Goal: Check status: Check status

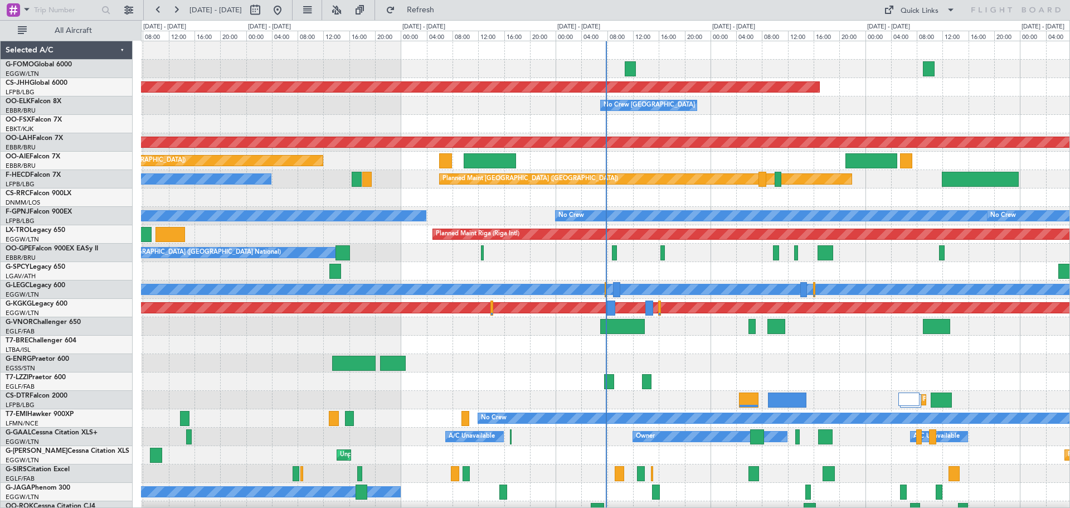
click at [464, 165] on div "Planned Maint [GEOGRAPHIC_DATA] ([GEOGRAPHIC_DATA])" at bounding box center [605, 161] width 928 height 18
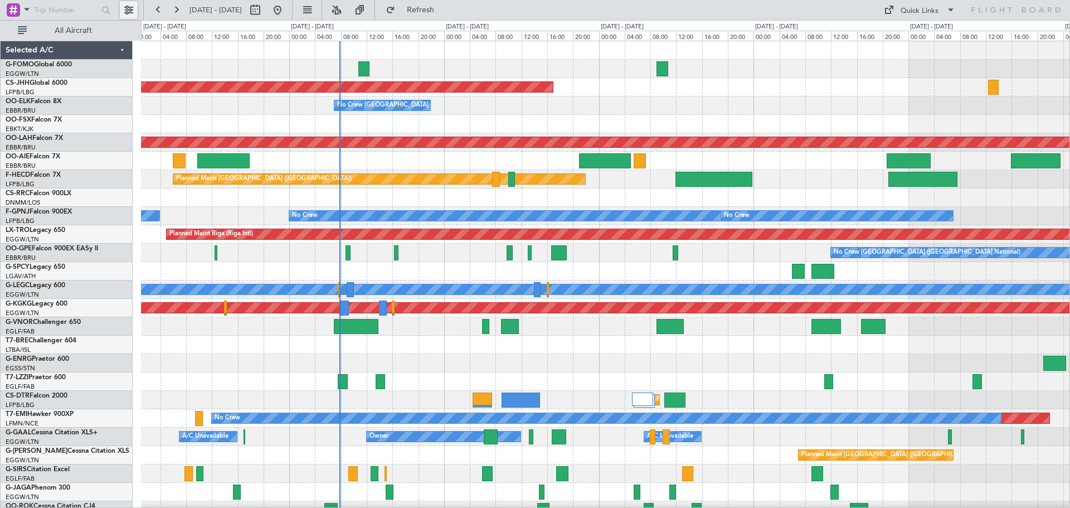
click at [129, 6] on button at bounding box center [129, 10] width 18 height 18
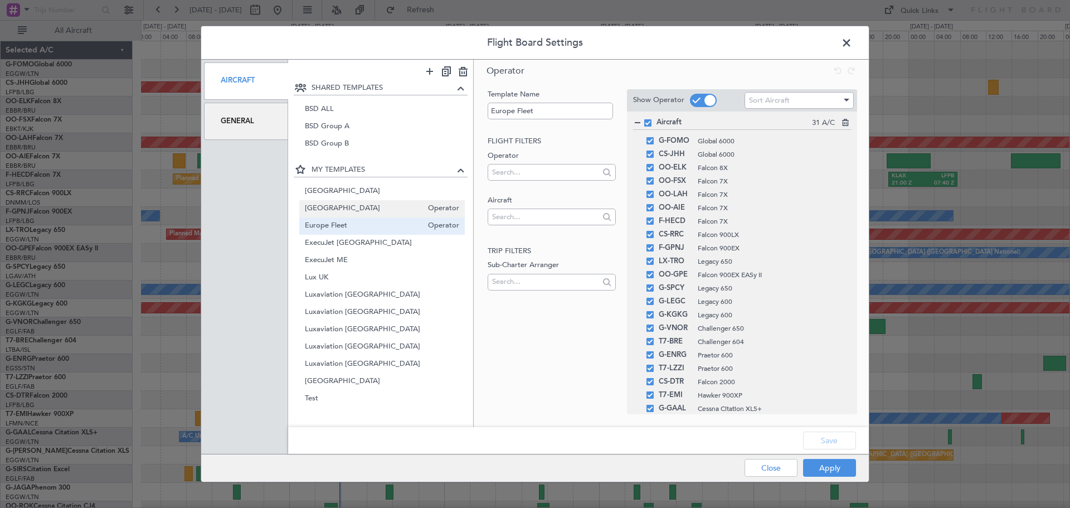
click at [343, 210] on span "[GEOGRAPHIC_DATA]" at bounding box center [364, 209] width 118 height 12
type input "[GEOGRAPHIC_DATA]"
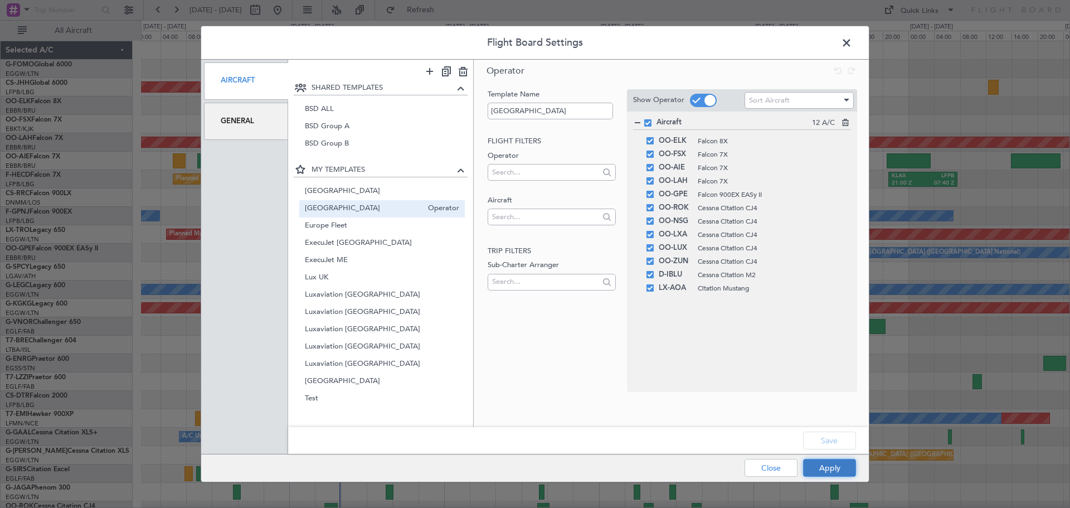
click at [828, 465] on button "Apply" at bounding box center [829, 468] width 53 height 18
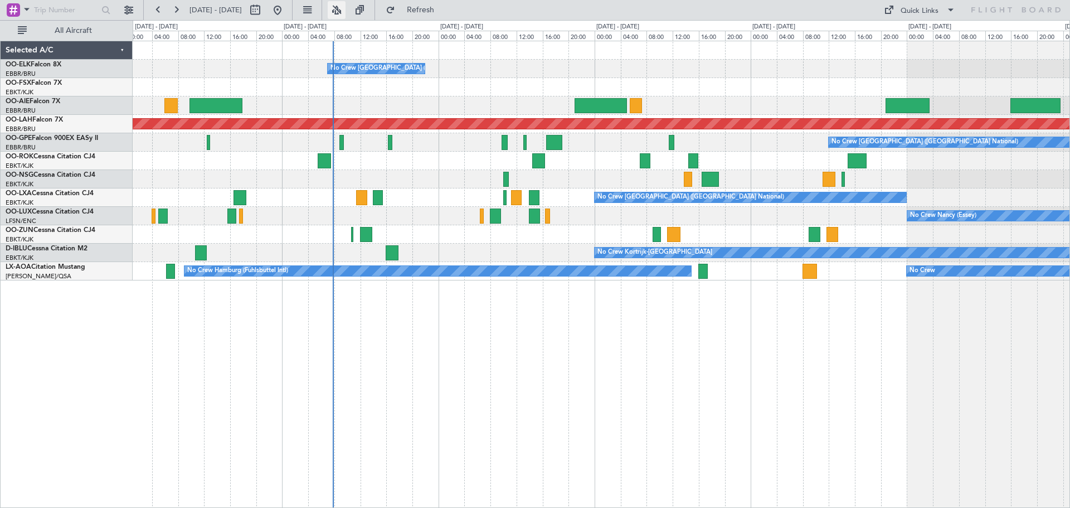
click at [345, 11] on button at bounding box center [337, 10] width 18 height 18
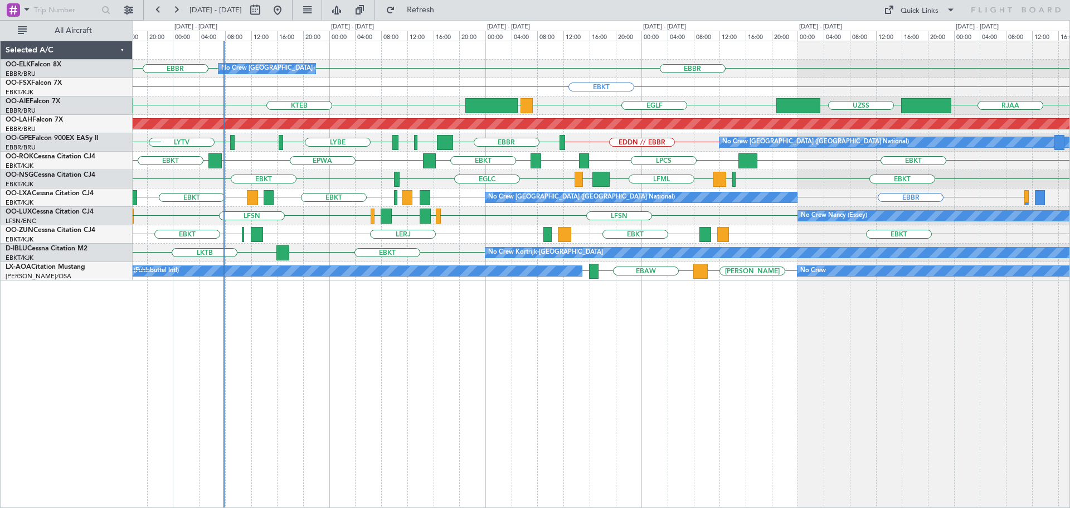
click at [709, 157] on div "No Crew [GEOGRAPHIC_DATA] ([GEOGRAPHIC_DATA] National) [GEOGRAPHIC_DATA] [GEOGR…" at bounding box center [601, 160] width 937 height 239
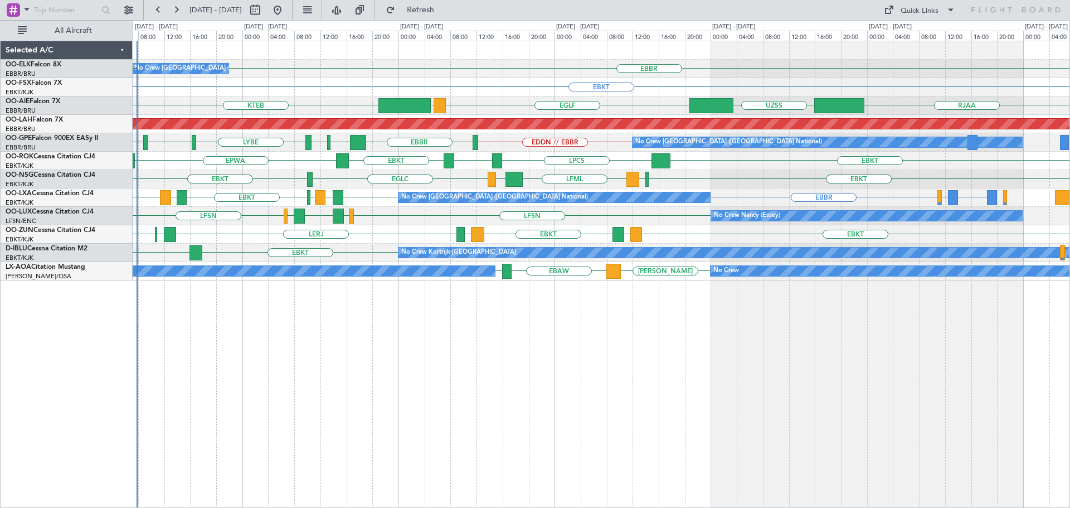
click at [798, 194] on div "No Crew [GEOGRAPHIC_DATA] ([GEOGRAPHIC_DATA] National) [GEOGRAPHIC_DATA] [GEOGR…" at bounding box center [601, 160] width 937 height 239
click at [264, 7] on button at bounding box center [255, 10] width 18 height 18
select select "10"
select select "2025"
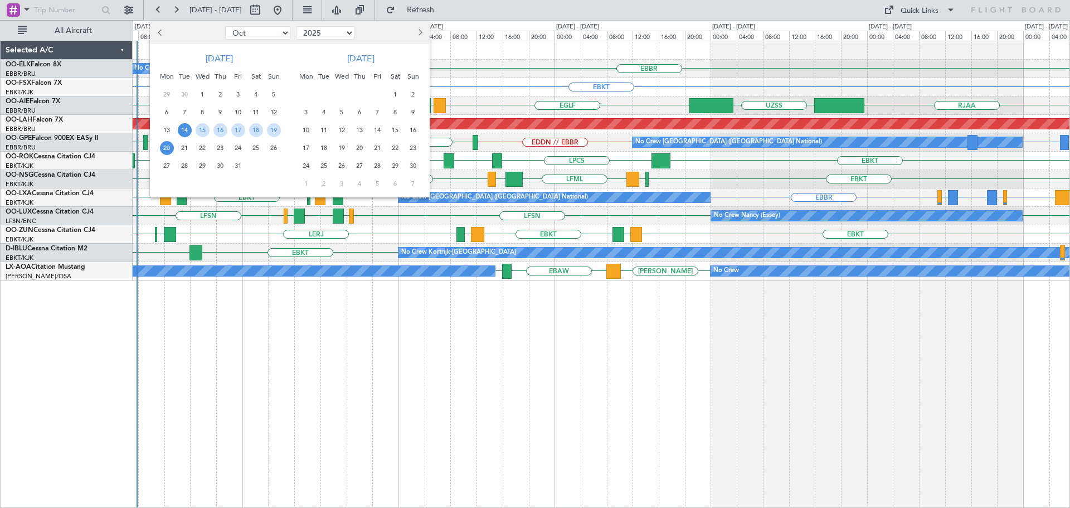
click at [184, 129] on span "14" at bounding box center [185, 130] width 14 height 14
click at [184, 147] on span "21" at bounding box center [185, 148] width 14 height 14
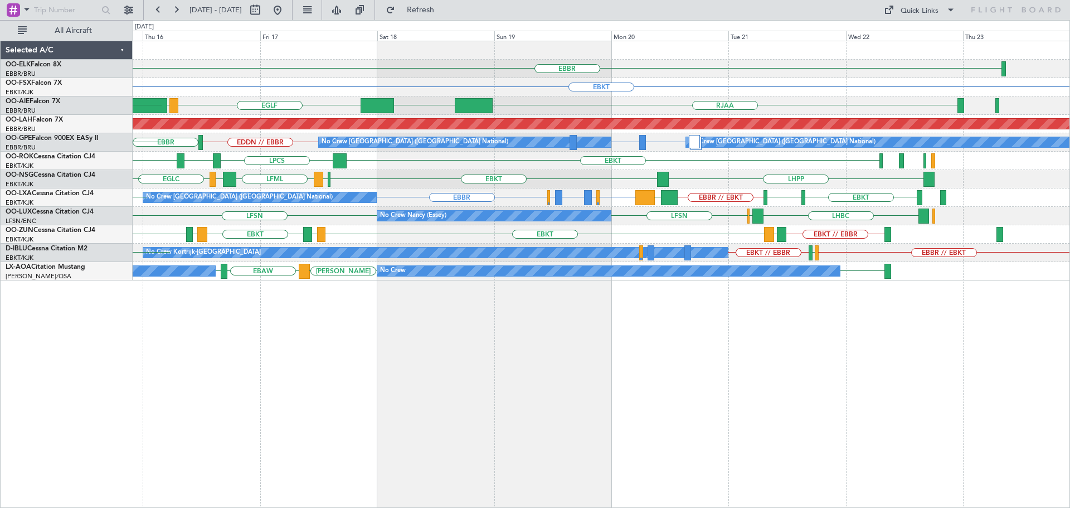
click at [437, 218] on div "EBBR No Crew [GEOGRAPHIC_DATA] (Brussels National) [GEOGRAPHIC_DATA] EBKT RJAA …" at bounding box center [601, 160] width 937 height 239
